Goal: Use online tool/utility: Utilize a website feature to perform a specific function

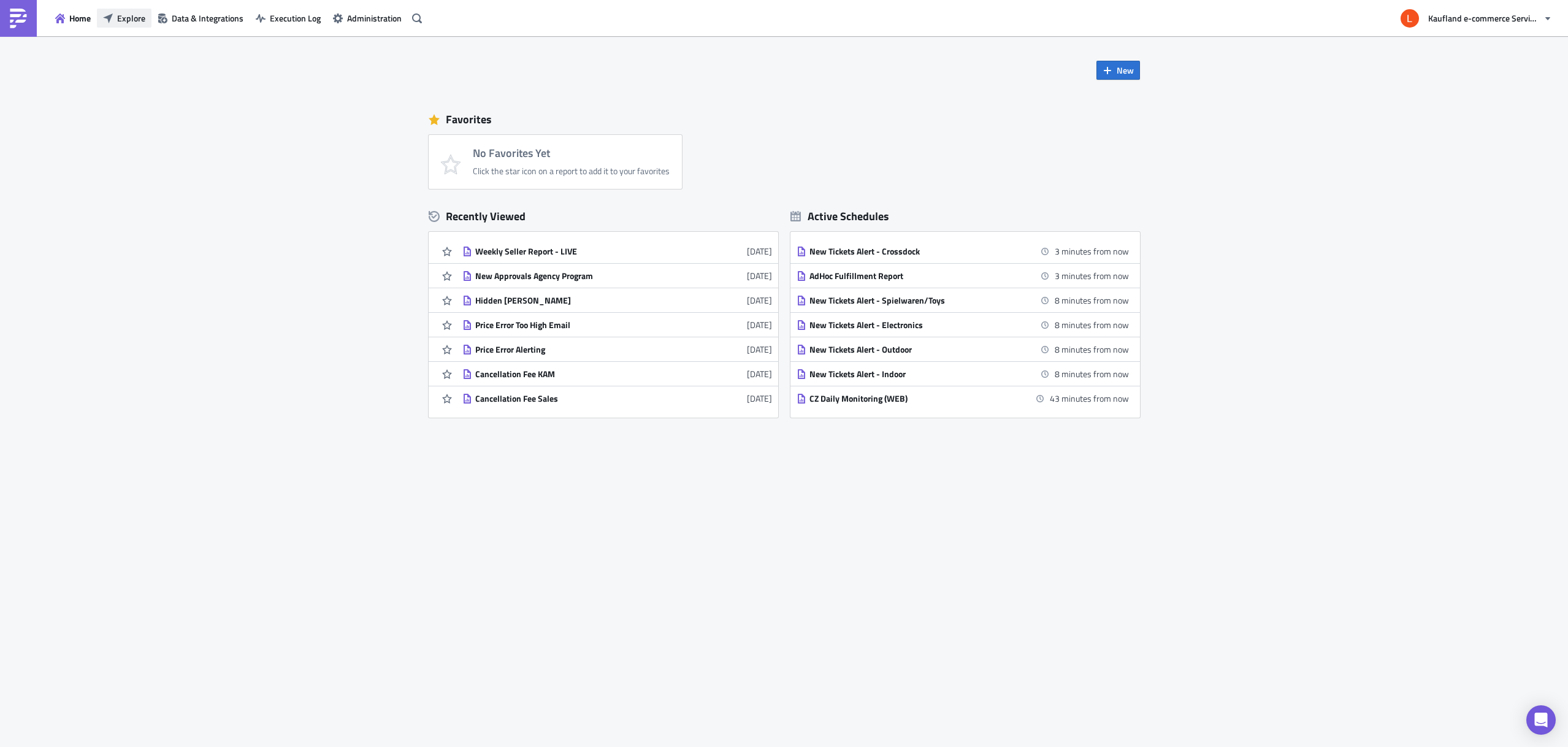
click at [116, 18] on button "Explore" at bounding box center [124, 18] width 55 height 19
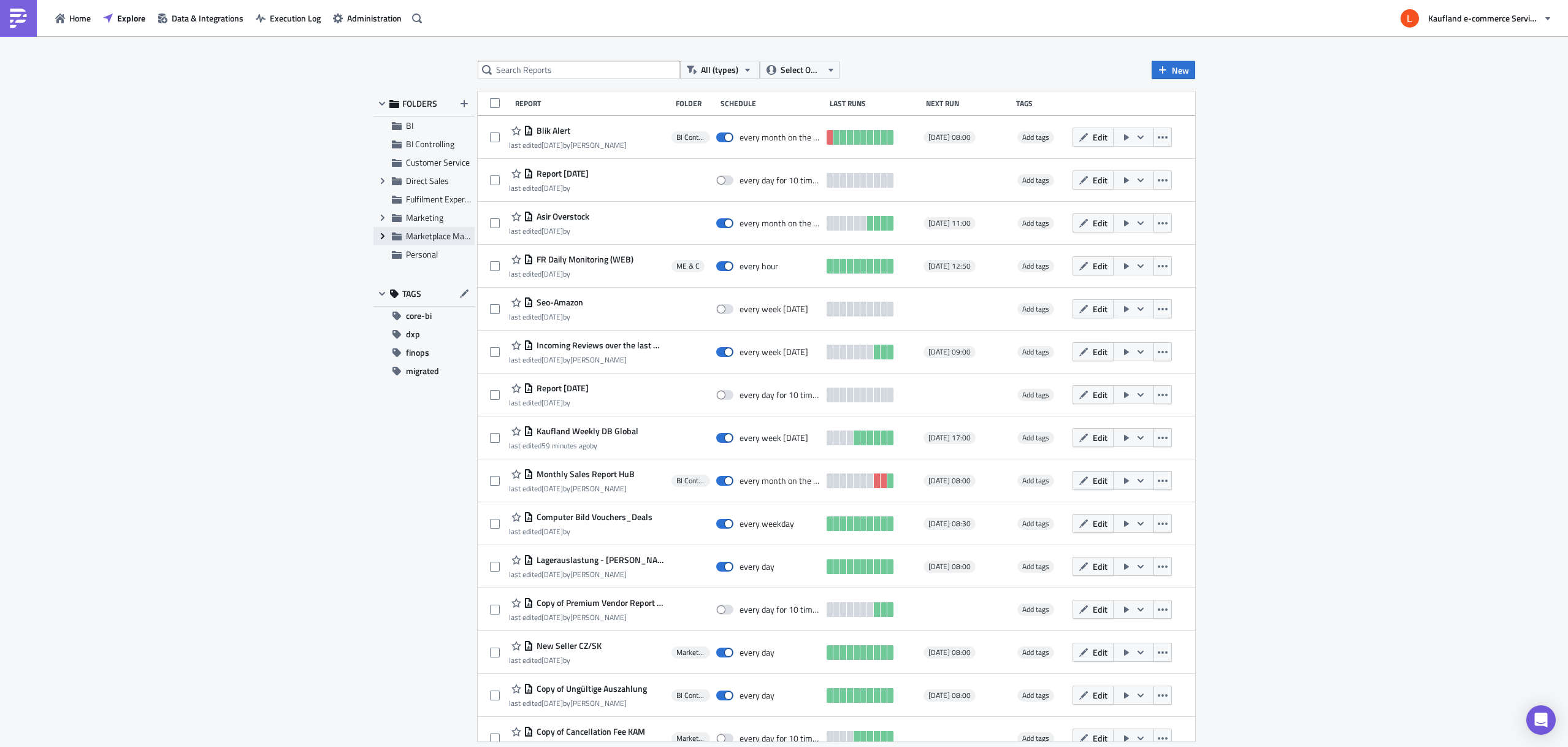
click at [387, 236] on icon "Expand group" at bounding box center [382, 236] width 10 height 10
click at [422, 236] on span "Marketplace Management" at bounding box center [453, 236] width 96 height 13
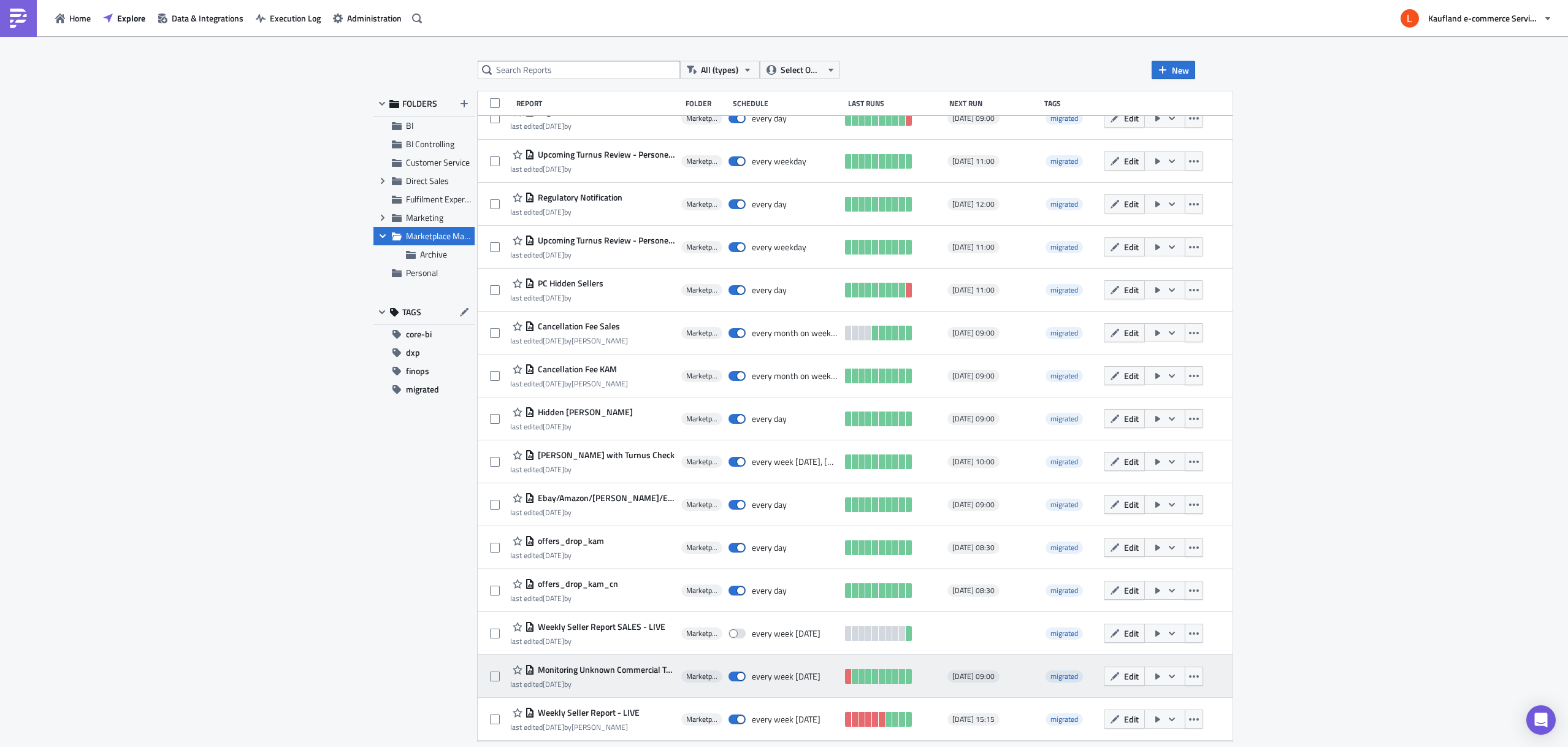
scroll to position [238, 0]
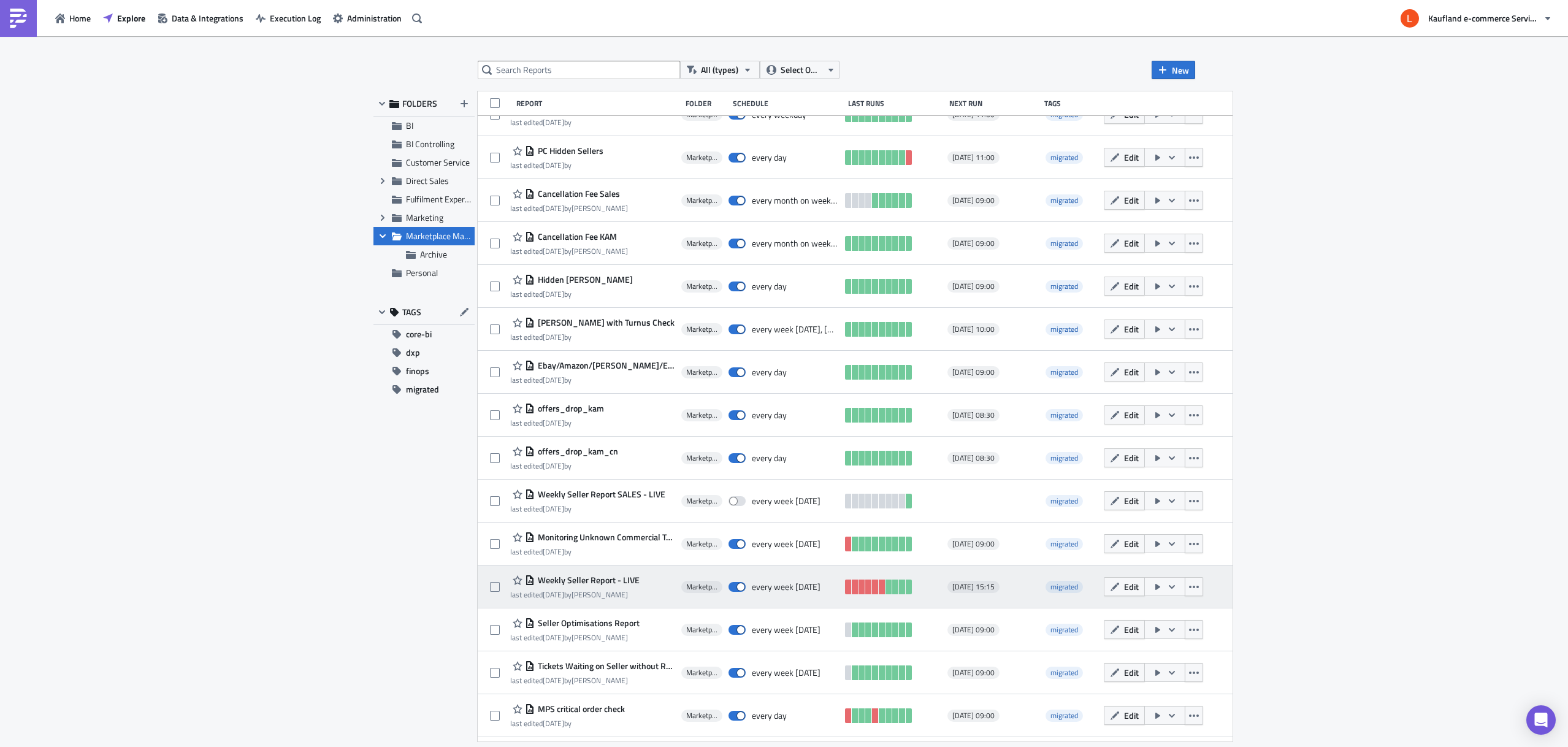
click at [592, 578] on span "Weekly Seller Report - LIVE" at bounding box center [587, 580] width 105 height 11
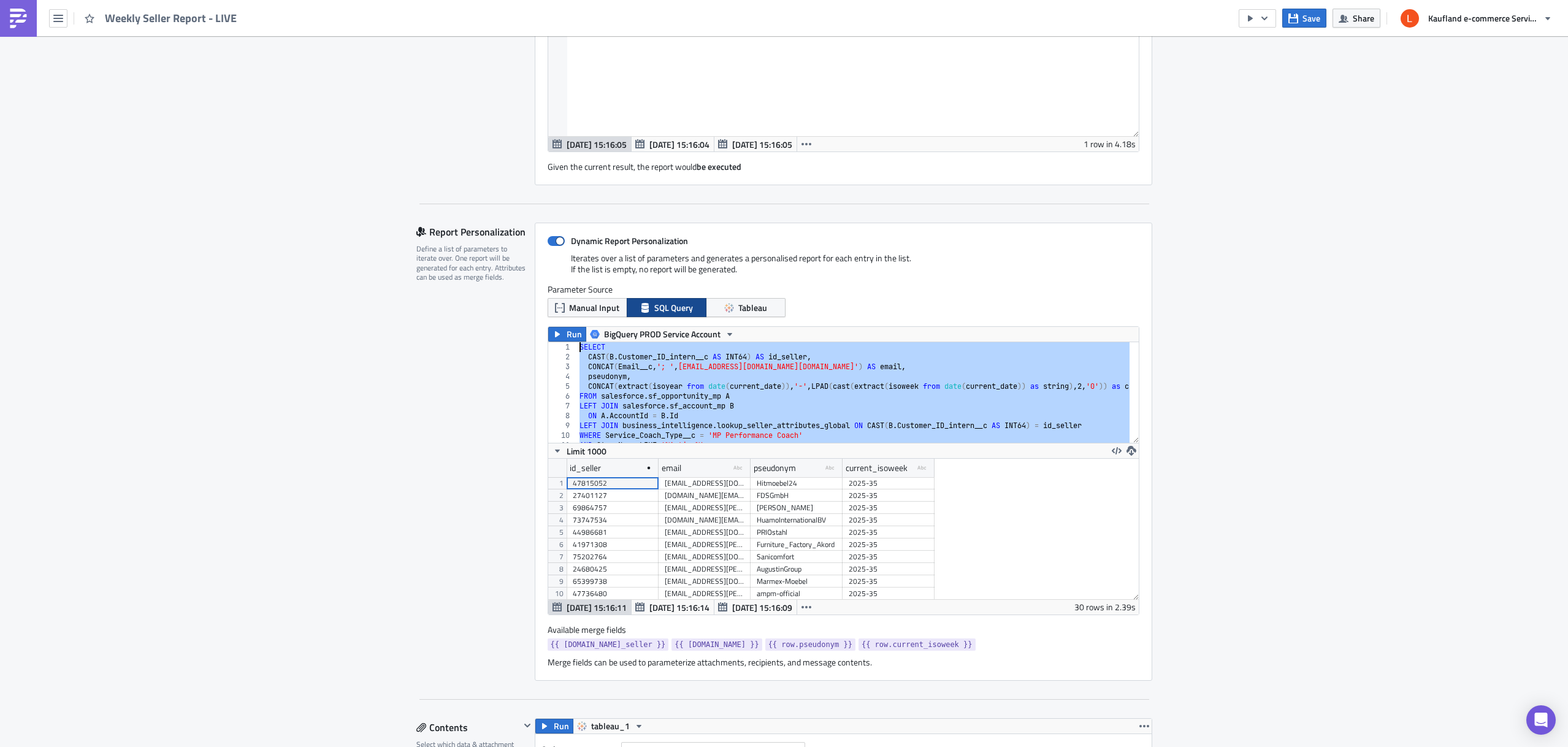
drag, startPoint x: 817, startPoint y: 430, endPoint x: 530, endPoint y: 299, distance: 315.5
click at [516, 294] on div "Report Personalization Define a list of parameters to iterate over. One report …" at bounding box center [784, 452] width 736 height 458
click at [935, 399] on div "SELECT CAST ( B . Customer_ID_intern__c AS INT64 ) AS id_seller , CONCAT ( Emai…" at bounding box center [897, 397] width 641 height 111
type textarea "FROM salesforce.sf_opportunity_mp A"
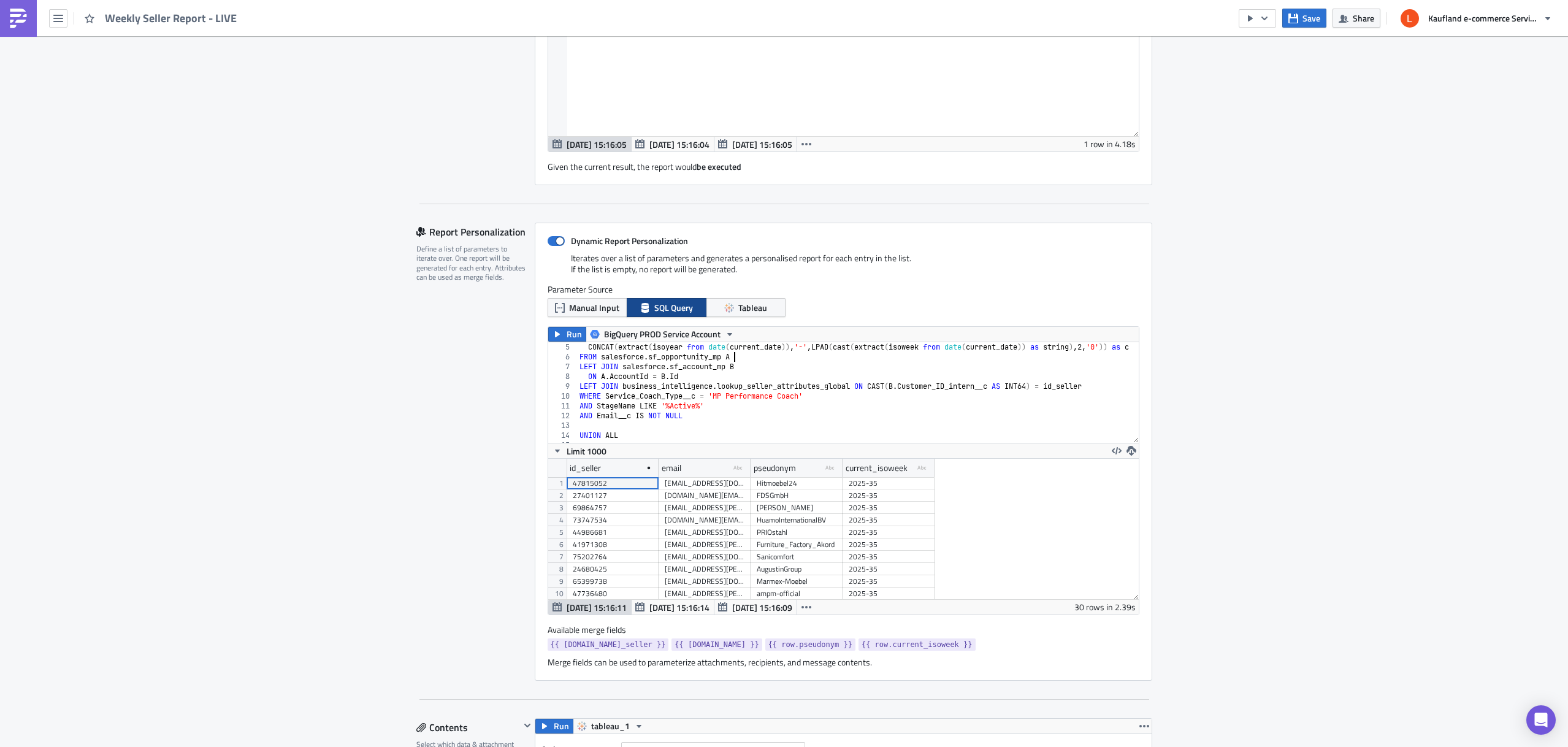
scroll to position [29, 0]
